Goal: Task Accomplishment & Management: Complete application form

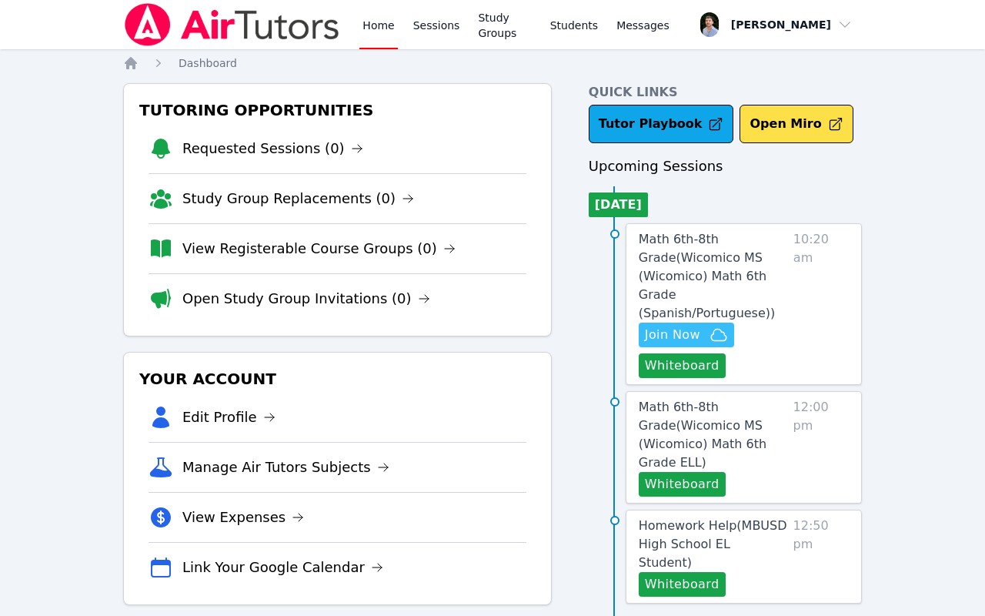
click at [715, 326] on icon "button" at bounding box center [719, 335] width 18 height 18
click at [801, 270] on span "10:20 am" at bounding box center [821, 304] width 55 height 148
click at [724, 259] on span "Math 6th-8th Grade ( Wicomico MS (Wicomico) Math 6th Grade (Spanish/Portuguese)…" at bounding box center [707, 276] width 136 height 89
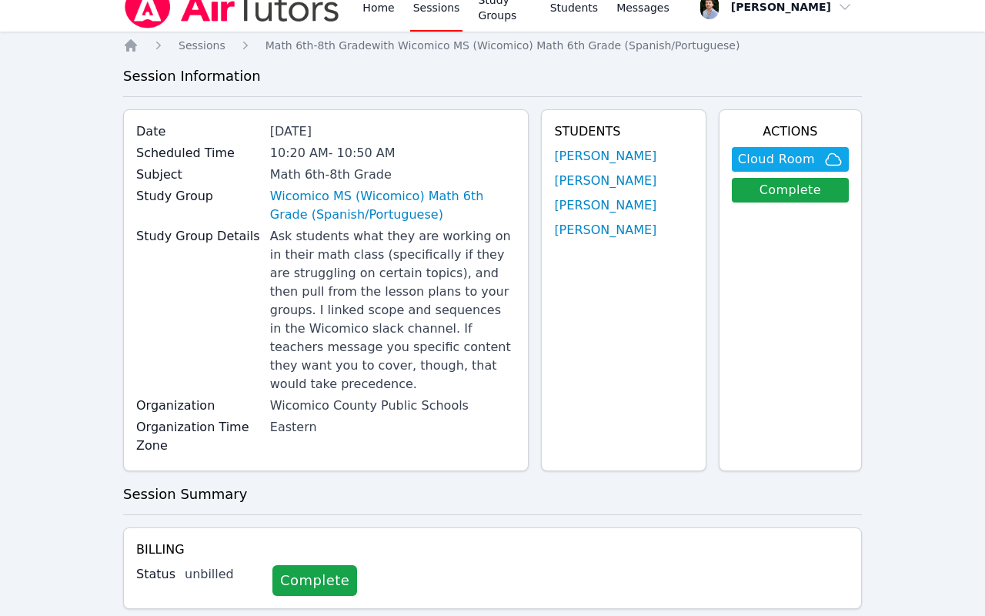
scroll to position [15, 0]
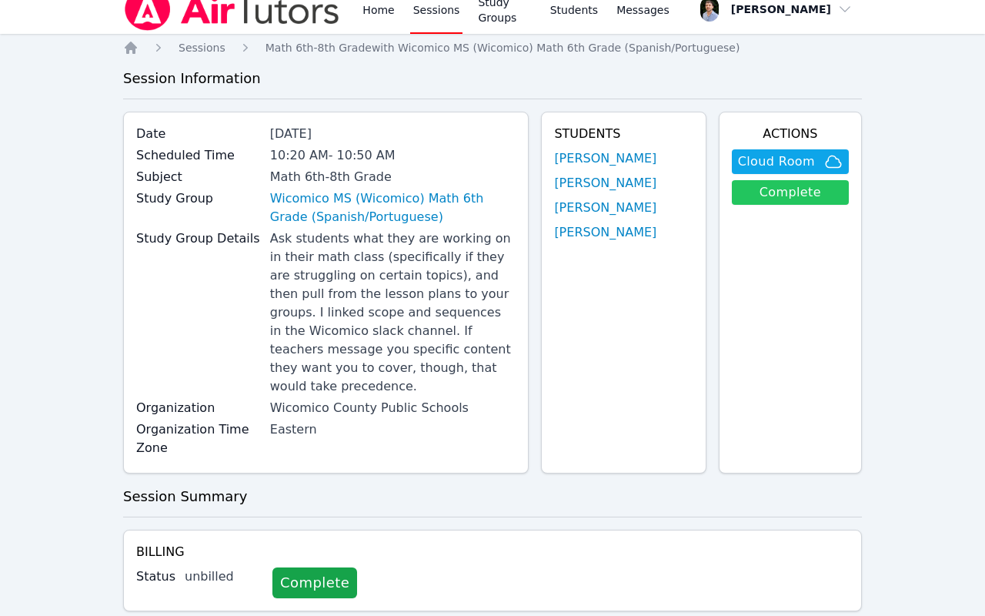
click at [774, 185] on link "Complete" at bounding box center [790, 192] width 117 height 25
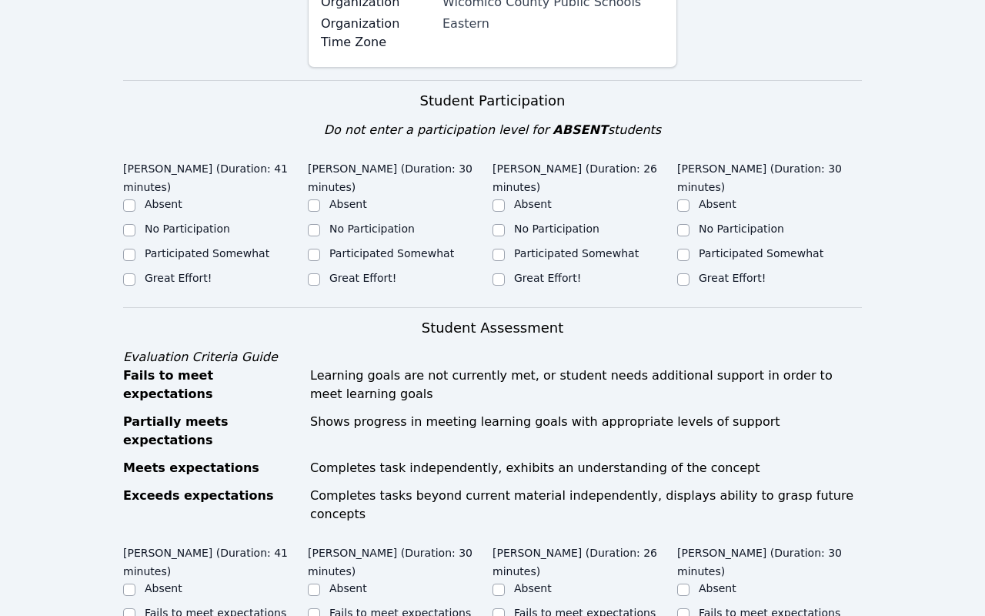
scroll to position [543, 0]
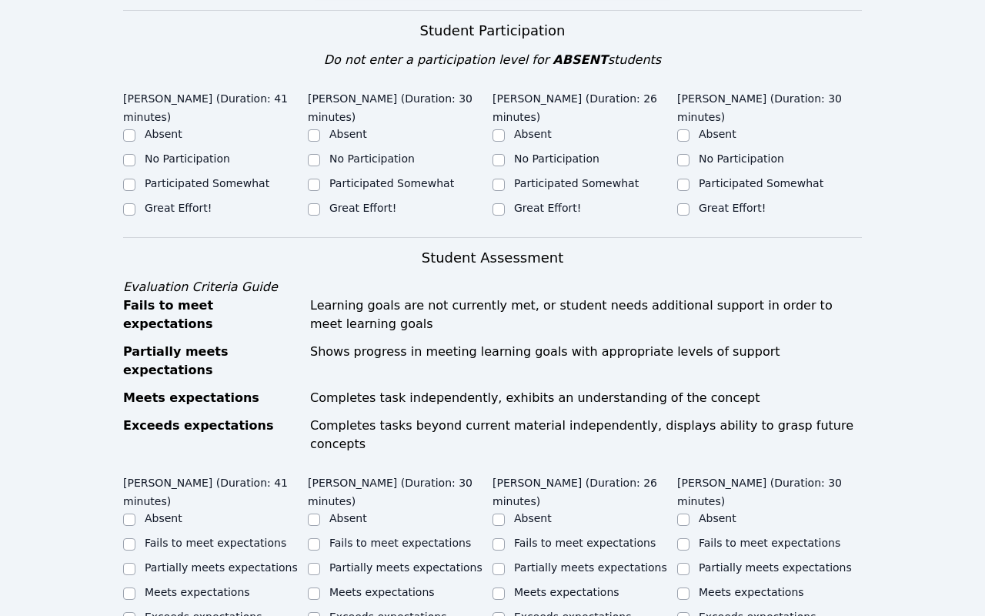
click at [205, 202] on label "Great Effort!" at bounding box center [178, 208] width 67 height 12
click at [135, 203] on input "Great Effort!" at bounding box center [129, 209] width 12 height 12
checkbox input "true"
click at [313, 203] on input "Great Effort!" at bounding box center [314, 209] width 12 height 12
checkbox input "true"
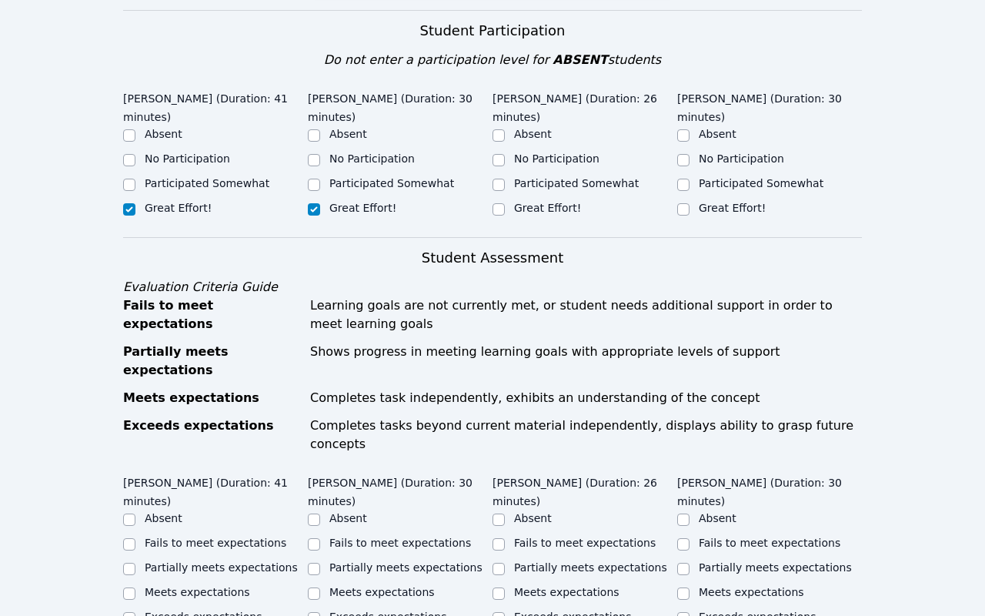
click at [540, 202] on label "Great Effort!" at bounding box center [547, 208] width 67 height 12
click at [505, 203] on input "Great Effort!" at bounding box center [499, 209] width 12 height 12
checkbox input "true"
click at [740, 202] on label "Great Effort!" at bounding box center [732, 208] width 67 height 12
click at [690, 203] on input "Great Effort!" at bounding box center [683, 209] width 12 height 12
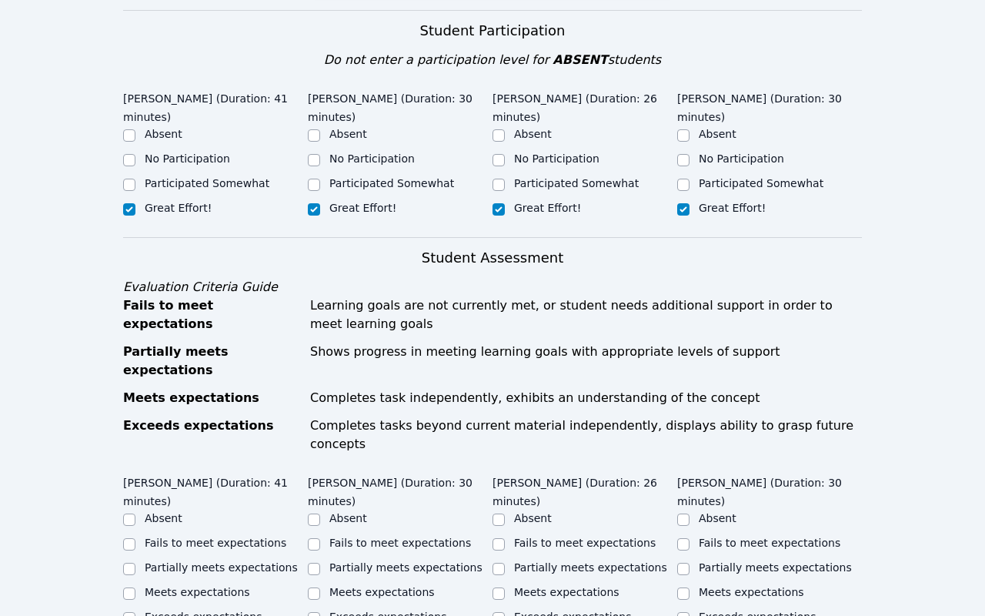
checkbox input "true"
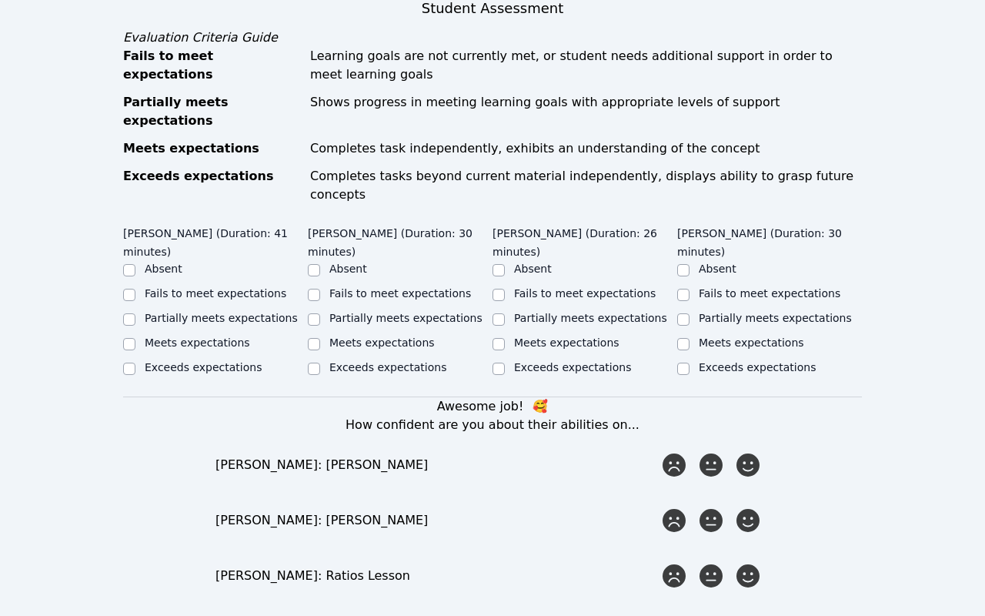
scroll to position [792, 0]
click at [740, 337] on label "Meets expectations" at bounding box center [751, 343] width 105 height 12
click at [690, 339] on input "Meets expectations" at bounding box center [683, 345] width 12 height 12
checkbox input "true"
click at [579, 337] on label "Meets expectations" at bounding box center [566, 343] width 105 height 12
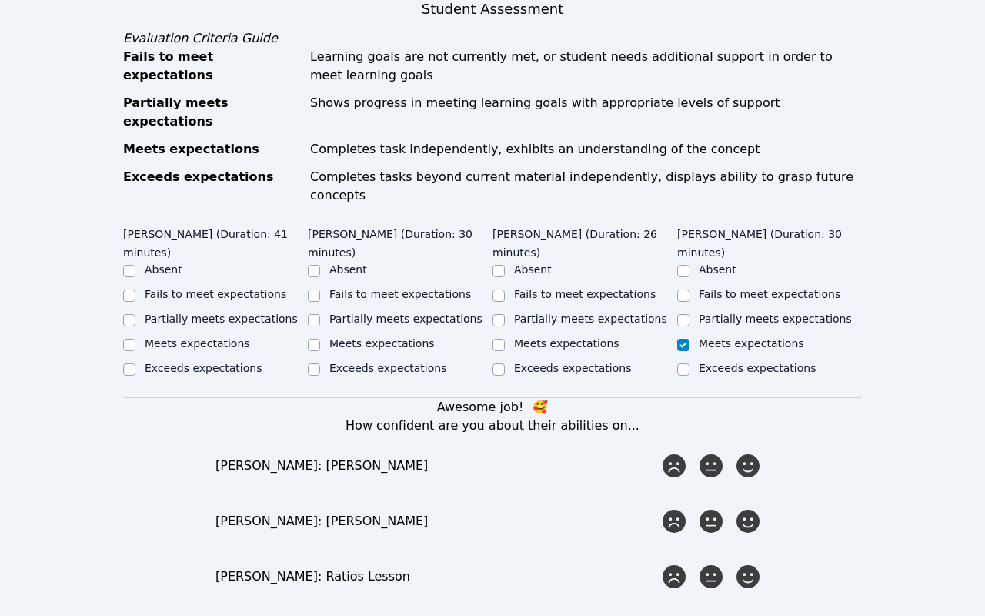
click at [505, 339] on input "Meets expectations" at bounding box center [499, 345] width 12 height 12
checkbox input "true"
click at [553, 362] on label "Exceeds expectations" at bounding box center [572, 368] width 117 height 12
click at [505, 363] on input "Exceeds expectations" at bounding box center [499, 369] width 12 height 12
checkbox input "true"
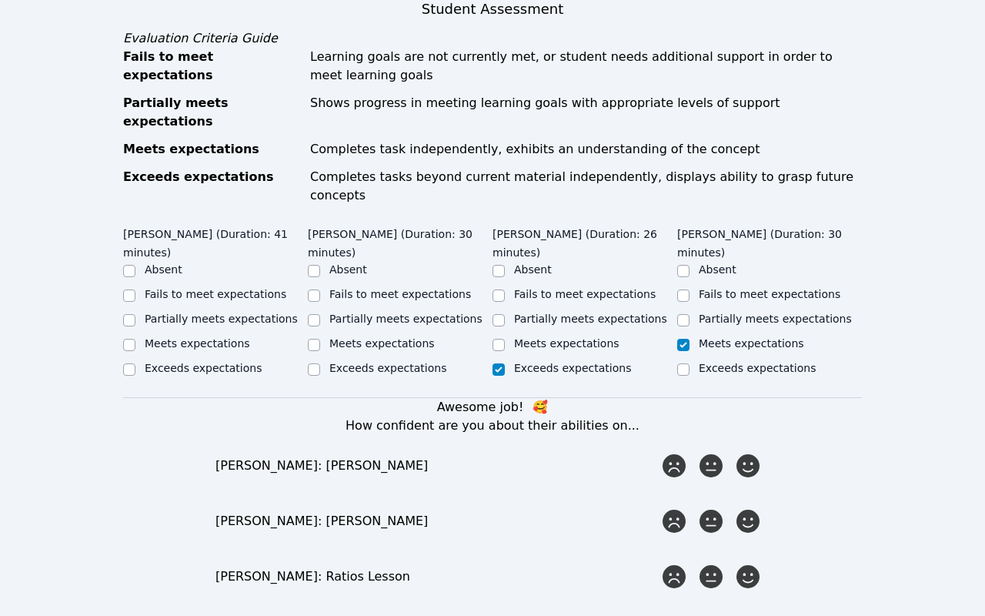
checkbox input "false"
click at [405, 362] on label "Exceeds expectations" at bounding box center [387, 368] width 117 height 12
click at [320, 363] on input "Exceeds expectations" at bounding box center [314, 369] width 12 height 12
checkbox input "true"
click at [318, 339] on input "Meets expectations" at bounding box center [314, 345] width 12 height 12
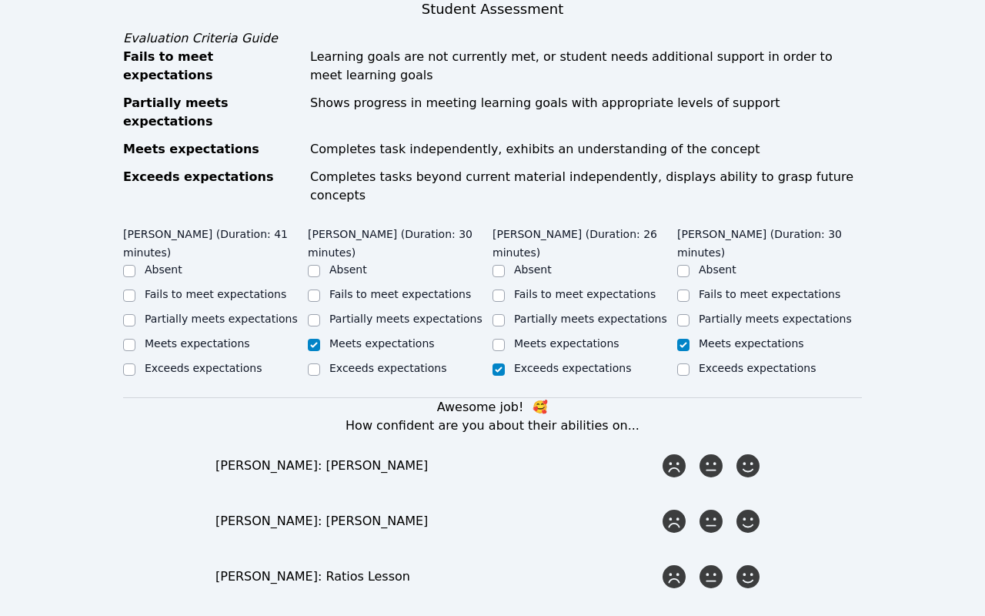
checkbox input "true"
checkbox input "false"
click at [215, 300] on ul "Absent Fails to meet expectations Partially meets expectations Meets expectatio…" at bounding box center [215, 320] width 185 height 117
click at [222, 337] on label "Meets expectations" at bounding box center [197, 343] width 105 height 12
click at [135, 339] on input "Meets expectations" at bounding box center [129, 345] width 12 height 12
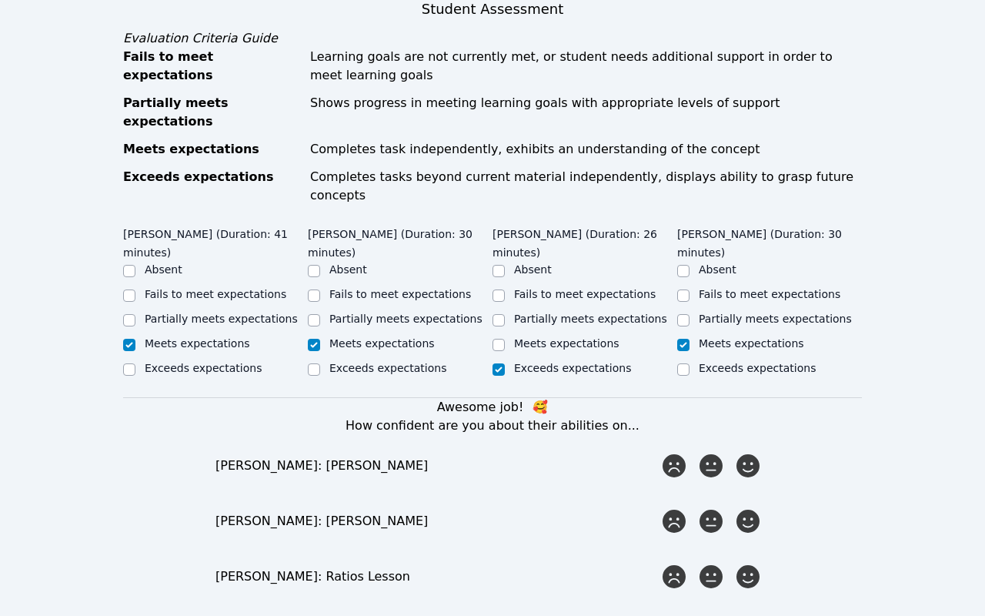
checkbox input "true"
click at [369, 312] on label "Partially meets expectations" at bounding box center [405, 318] width 153 height 12
click at [320, 314] on input "Partially meets expectations" at bounding box center [314, 320] width 12 height 12
checkbox input "true"
click at [369, 276] on ul "Absent Fails to meet expectations Partially meets expectations Meets expectatio…" at bounding box center [400, 320] width 185 height 117
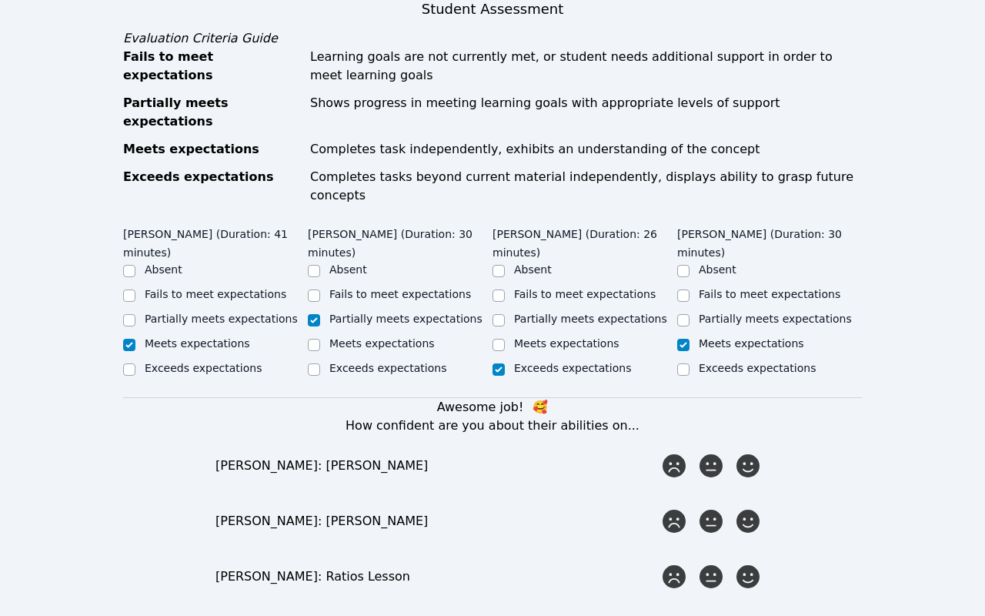
click at [372, 337] on label "Meets expectations" at bounding box center [381, 343] width 105 height 12
click at [320, 339] on input "Meets expectations" at bounding box center [314, 345] width 12 height 12
checkbox input "true"
checkbox input "false"
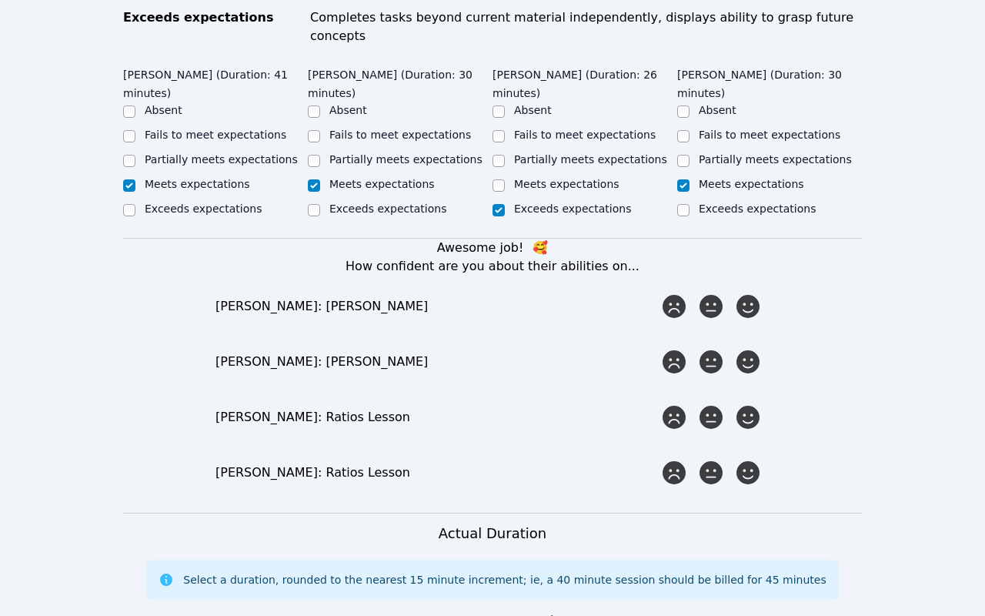
scroll to position [1028, 0]
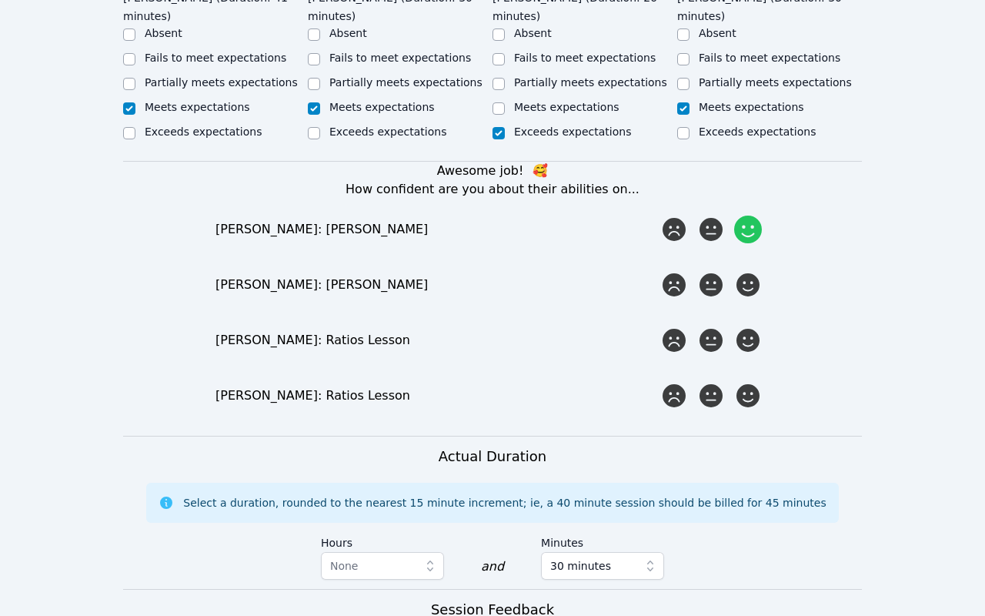
click at [746, 216] on icon at bounding box center [748, 230] width 28 height 28
click at [0, 0] on input "radio" at bounding box center [0, 0] width 0 height 0
click at [745, 269] on div at bounding box center [748, 284] width 31 height 31
click at [0, 0] on input "radio" at bounding box center [0, 0] width 0 height 0
click at [747, 326] on icon at bounding box center [748, 340] width 28 height 28
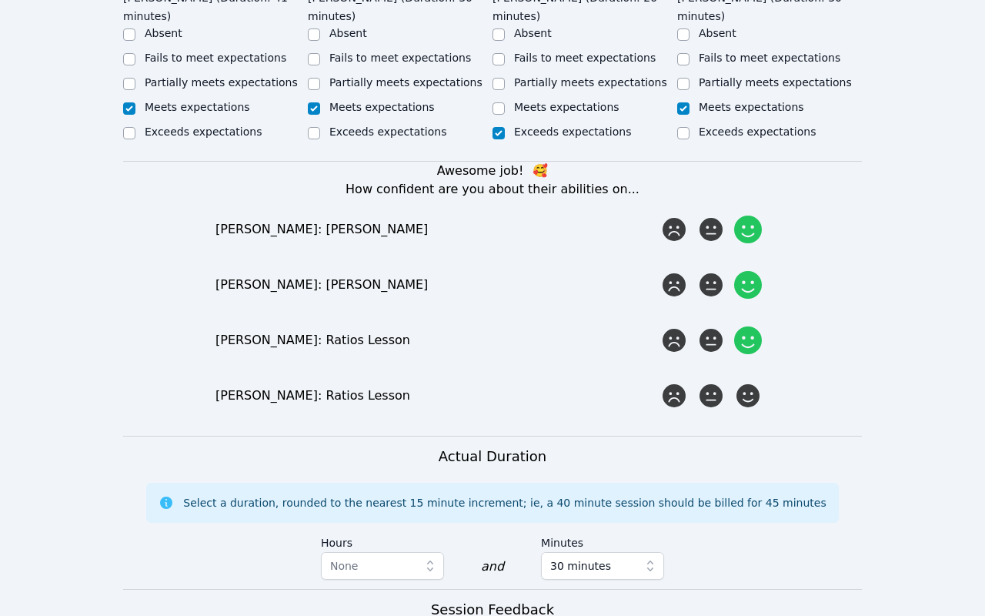
click at [0, 0] on input "radio" at bounding box center [0, 0] width 0 height 0
click at [747, 382] on icon at bounding box center [748, 396] width 28 height 28
click at [0, 0] on input "radio" at bounding box center [0, 0] width 0 height 0
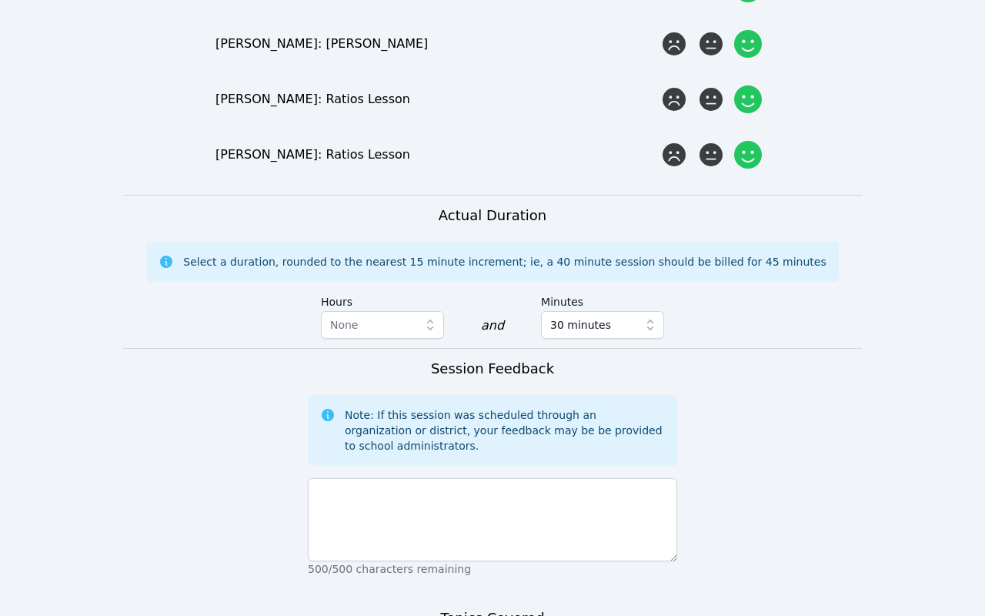
scroll to position [1369, 0]
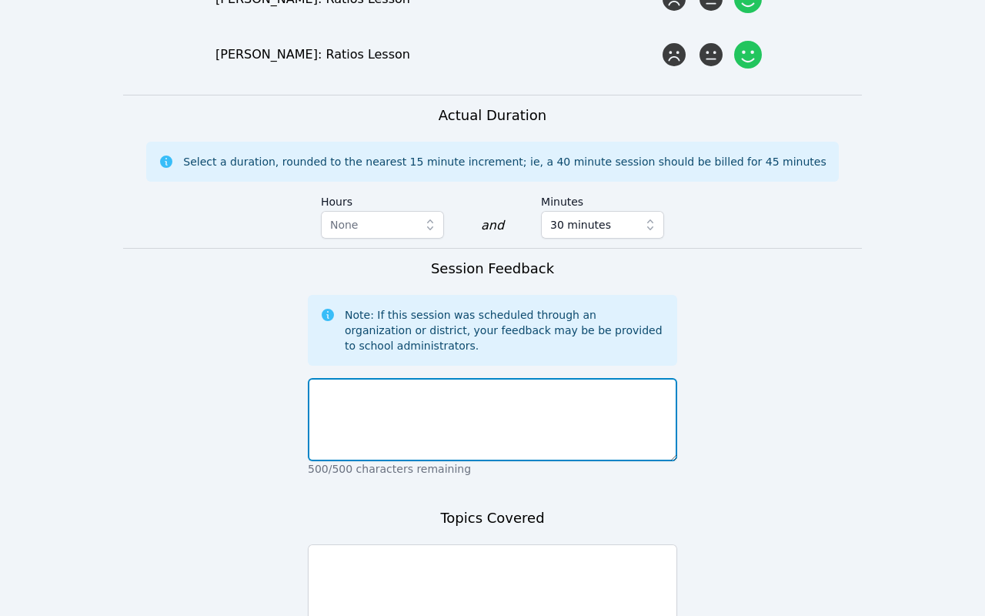
click at [526, 378] on textarea at bounding box center [492, 419] width 369 height 83
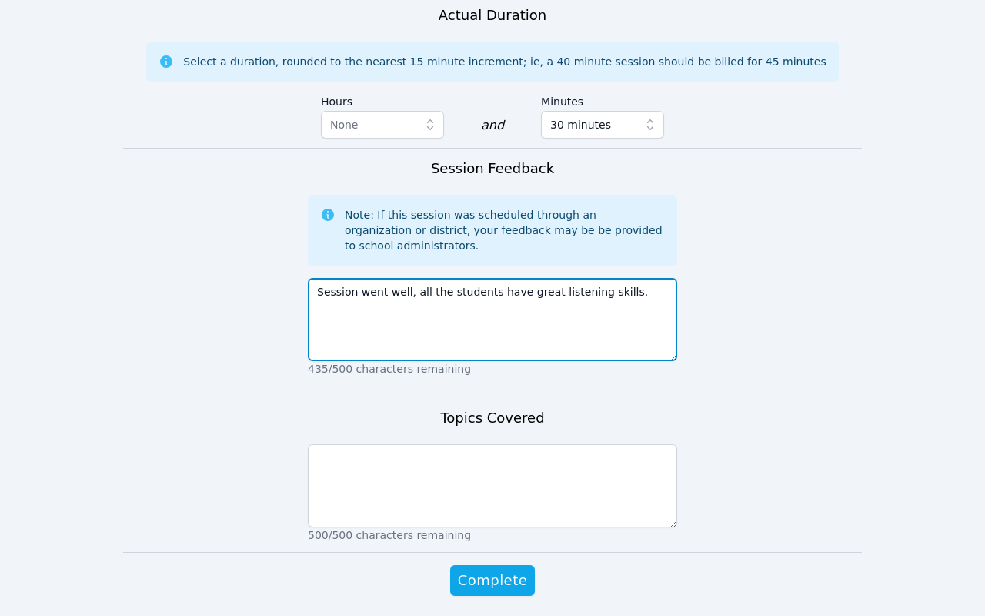
type textarea "Session went well, all the students have great listening skills."
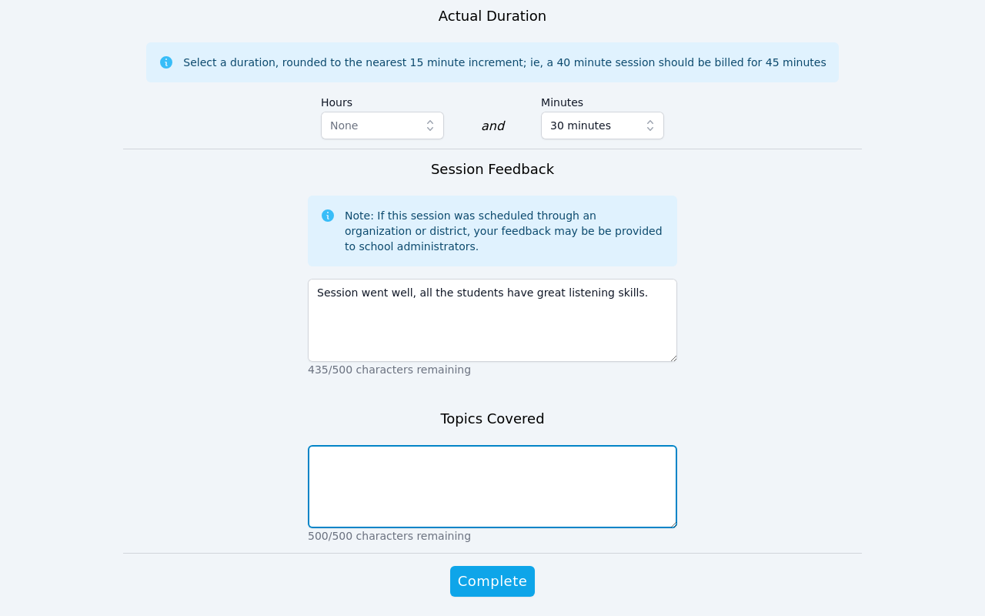
click at [468, 445] on textarea at bounding box center [492, 486] width 369 height 83
type textarea "We went over parallelograms and fractions."
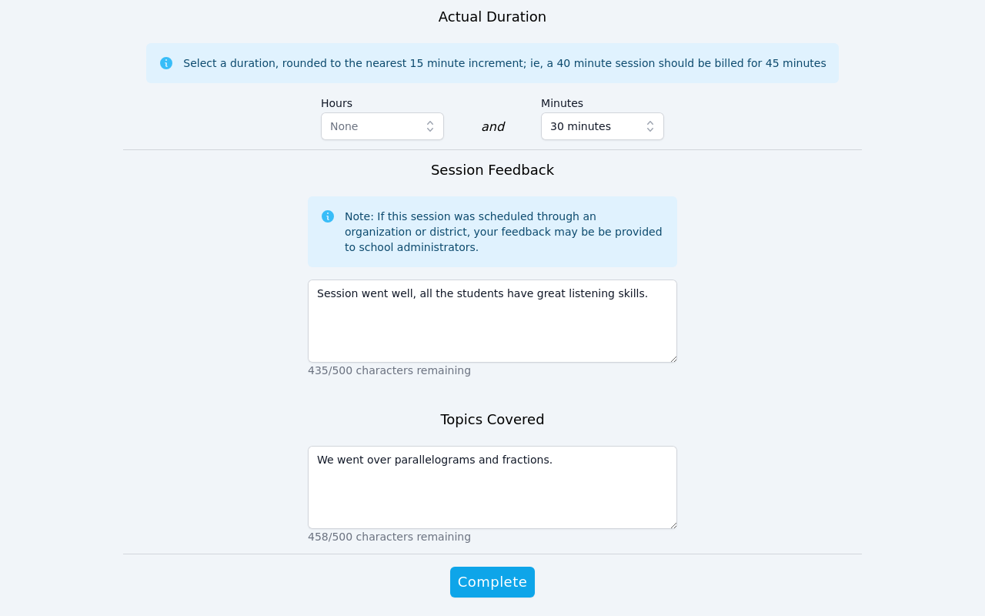
click at [514, 571] on span "Complete" at bounding box center [492, 582] width 69 height 22
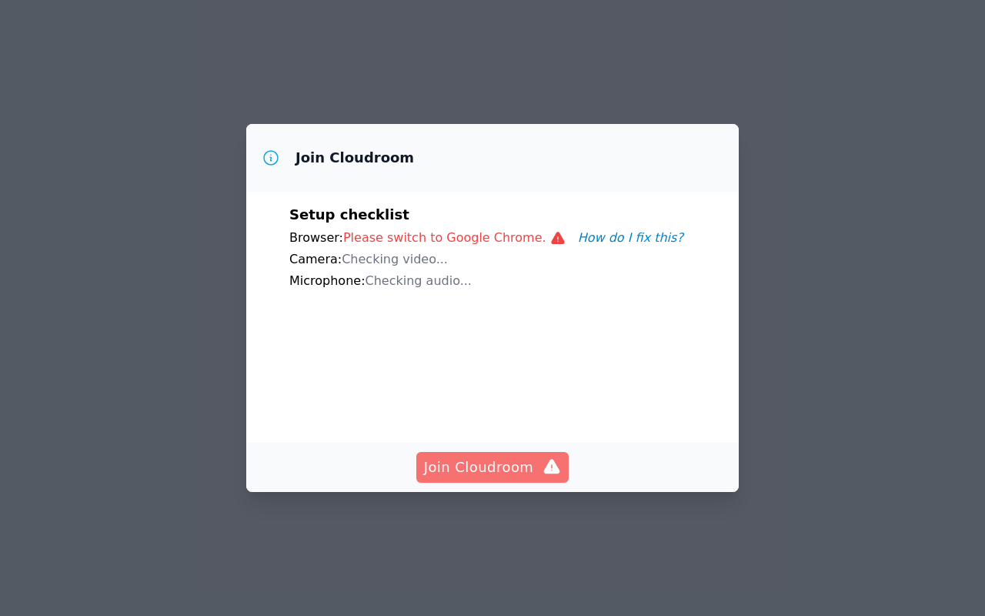
click at [500, 461] on span "Join Cloudroom" at bounding box center [493, 467] width 138 height 22
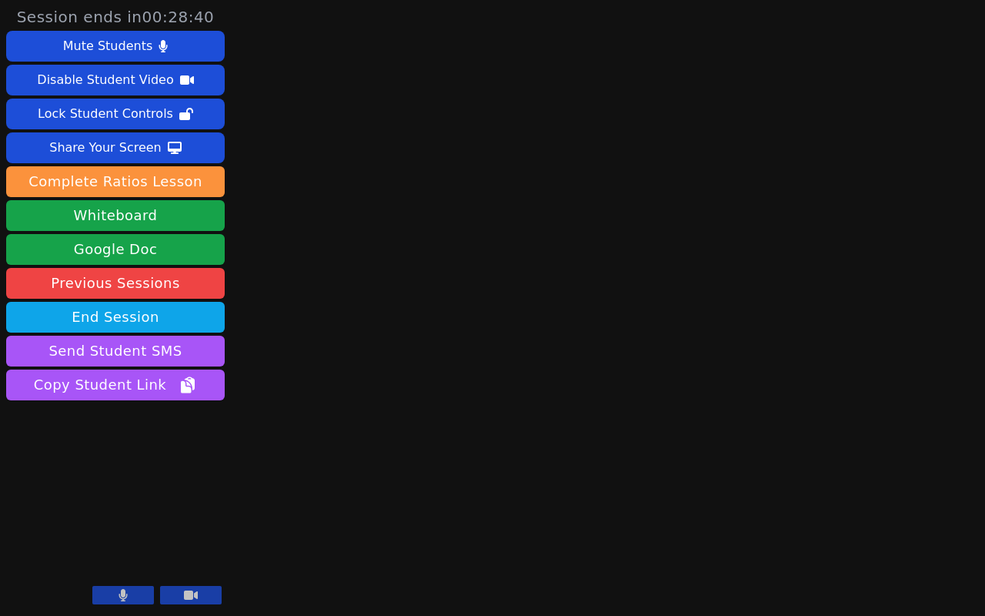
click at [198, 599] on button at bounding box center [191, 595] width 62 height 18
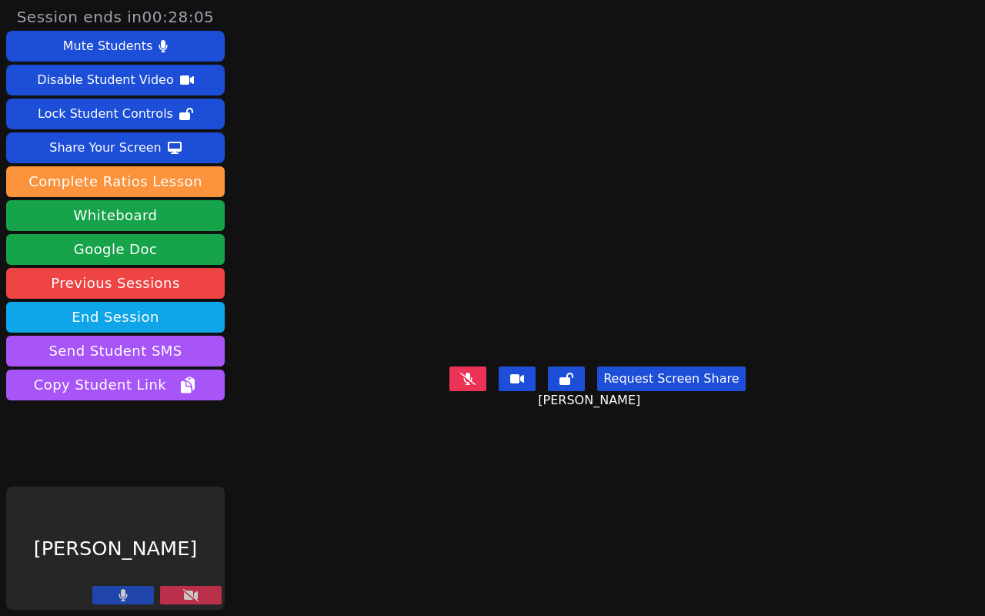
click at [188, 589] on button at bounding box center [191, 595] width 62 height 18
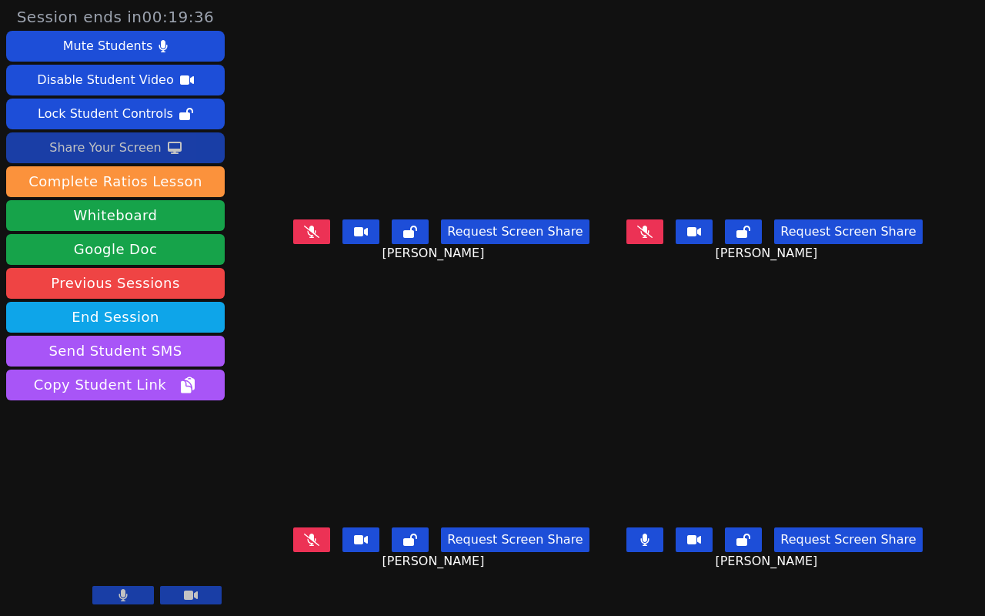
click at [185, 138] on button "Share Your Screen" at bounding box center [115, 147] width 219 height 31
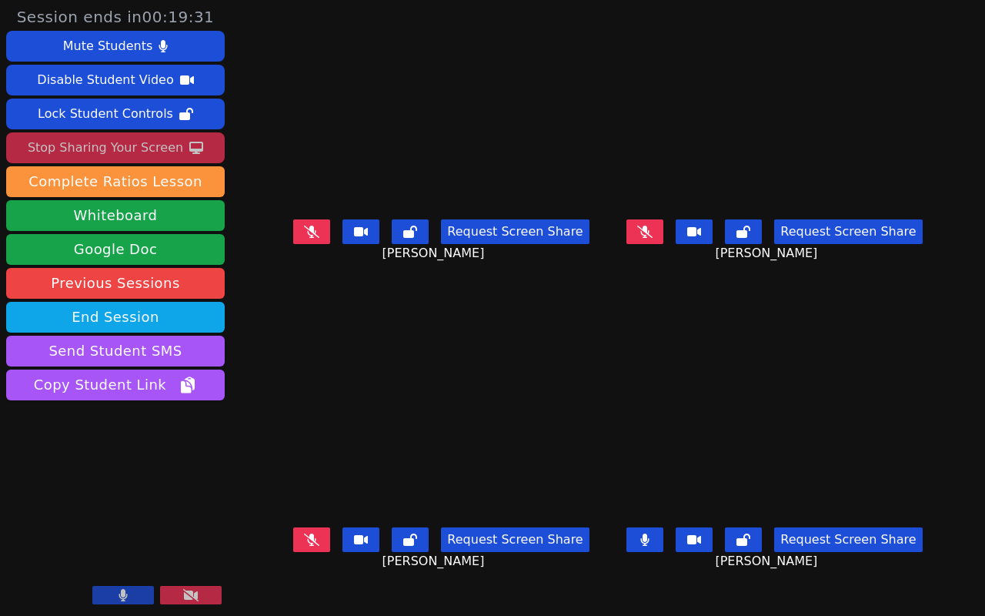
click at [172, 145] on div "Stop Sharing Your Screen" at bounding box center [105, 147] width 155 height 25
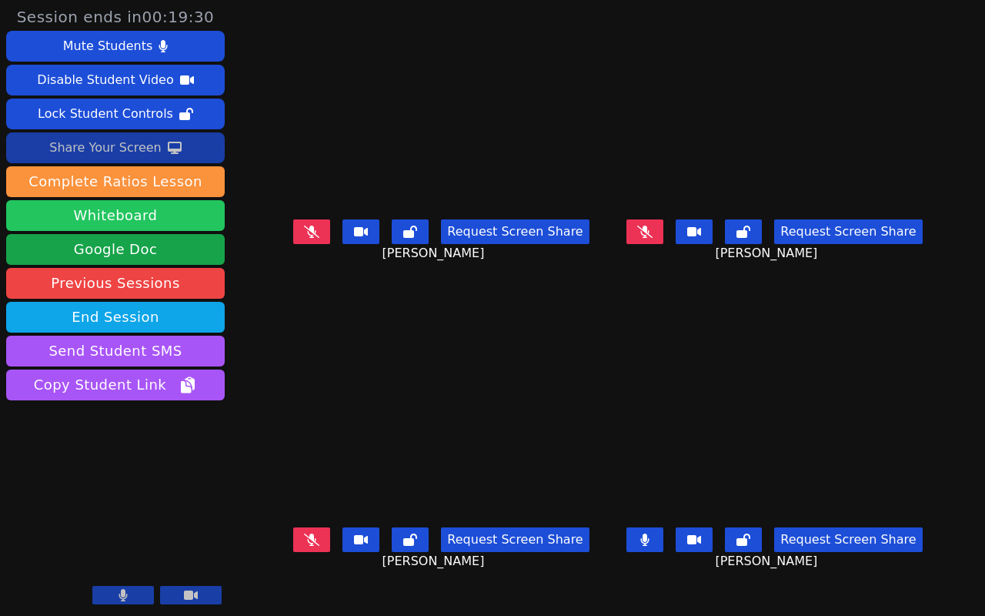
click at [162, 220] on button "Whiteboard" at bounding box center [115, 215] width 219 height 31
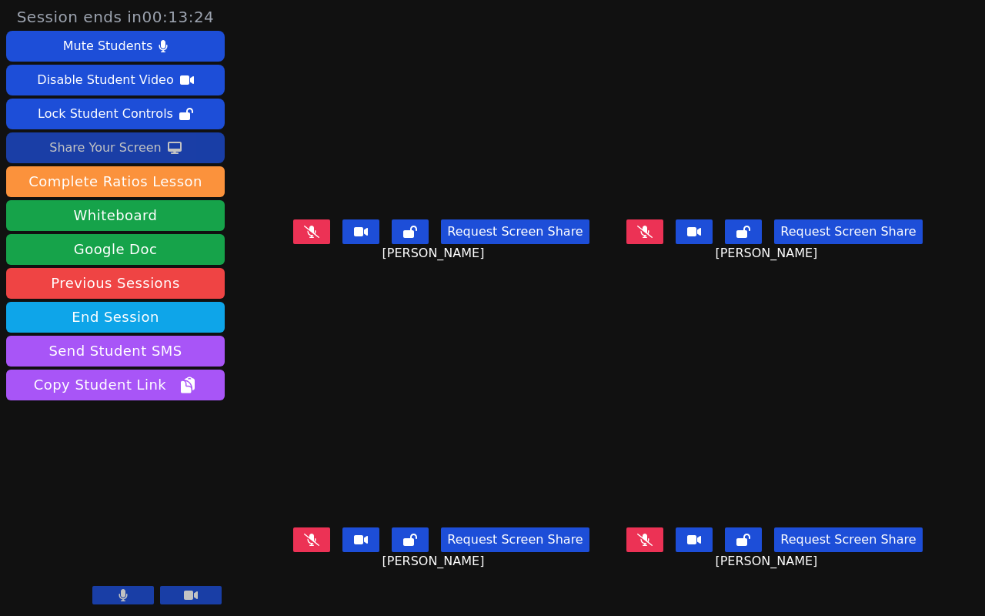
click at [144, 151] on div "Share Your Screen" at bounding box center [105, 147] width 112 height 25
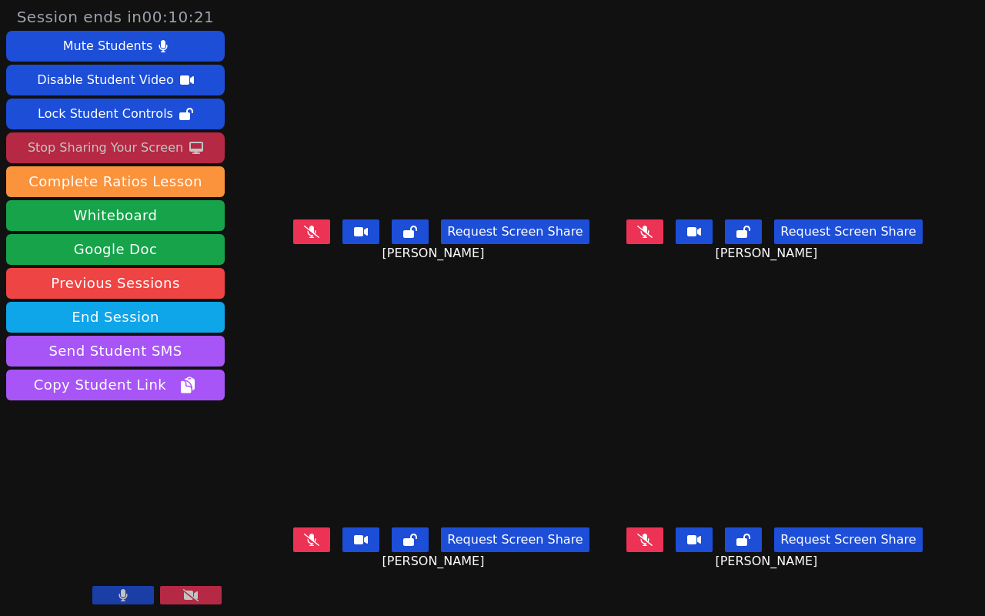
click at [171, 139] on div "Stop Sharing Your Screen" at bounding box center [105, 147] width 155 height 25
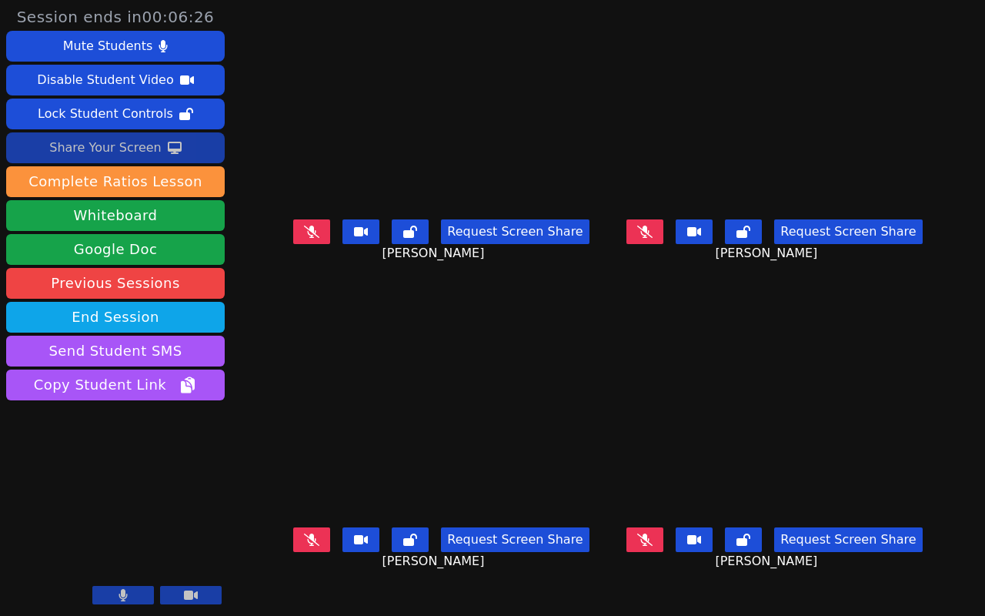
click at [168, 142] on icon at bounding box center [175, 148] width 14 height 12
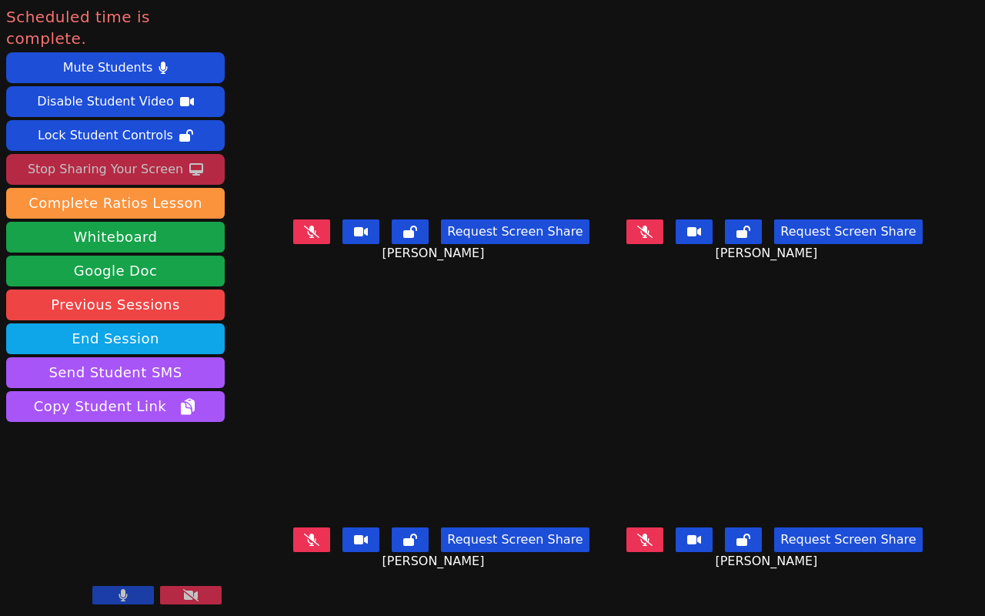
click at [189, 163] on icon at bounding box center [196, 169] width 14 height 12
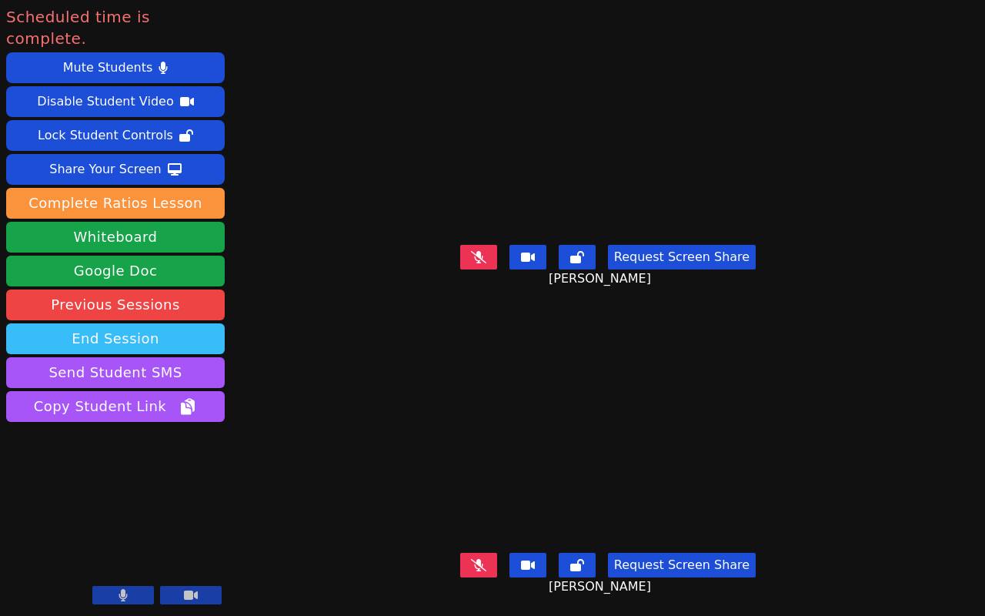
click at [136, 323] on button "End Session" at bounding box center [115, 338] width 219 height 31
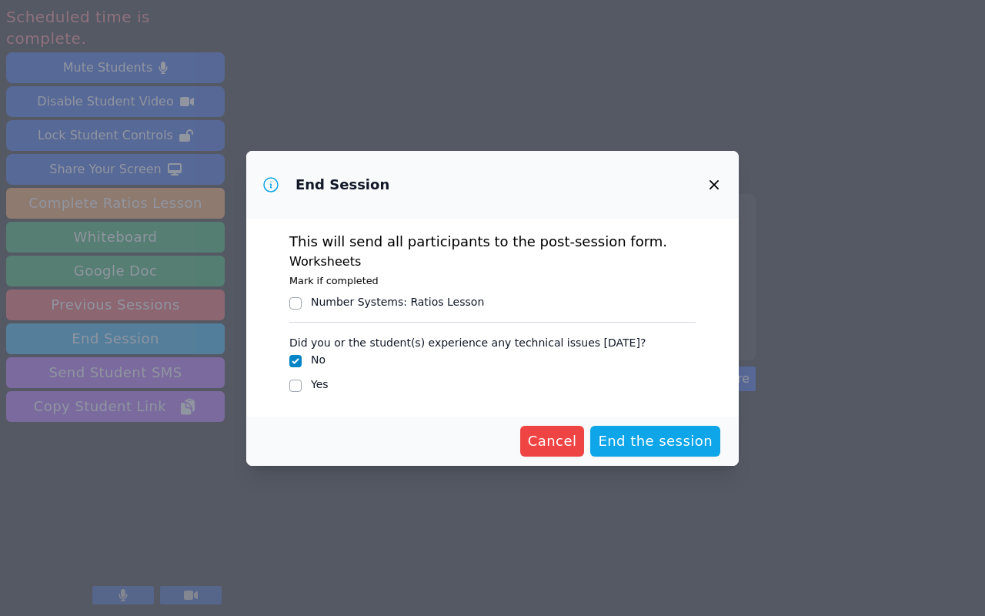
click at [395, 300] on div "Number Systems : Ratios Lesson" at bounding box center [397, 301] width 173 height 15
click at [302, 300] on input "Number Systems : Ratios Lesson" at bounding box center [295, 303] width 12 height 12
checkbox input "true"
click at [653, 436] on span "End the session" at bounding box center [655, 441] width 115 height 22
